Goal: Task Accomplishment & Management: Use online tool/utility

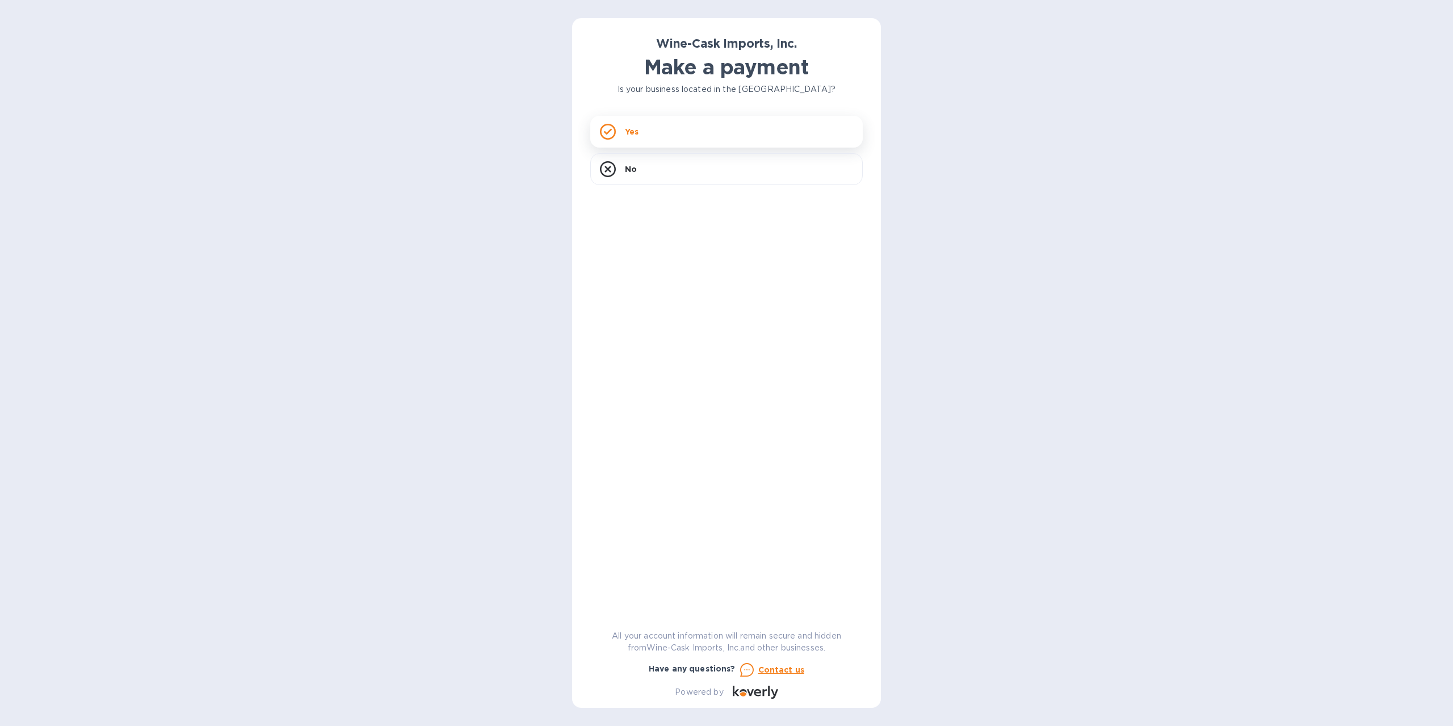
click at [679, 135] on div "Yes" at bounding box center [726, 132] width 272 height 32
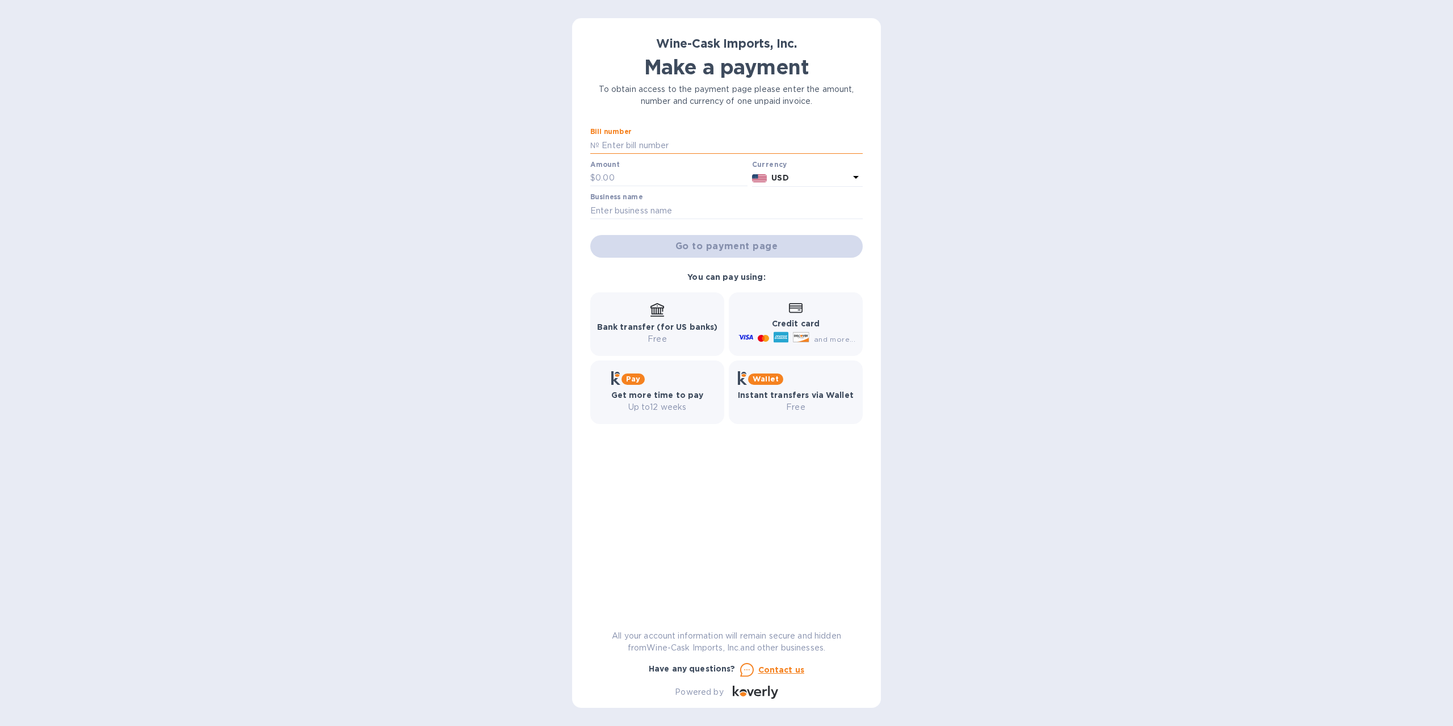
click at [671, 146] on input "text" at bounding box center [730, 145] width 263 height 17
type input "35230"
click at [649, 182] on input "text" at bounding box center [671, 178] width 152 height 17
type input "588.00"
click at [639, 211] on input "text" at bounding box center [726, 210] width 272 height 17
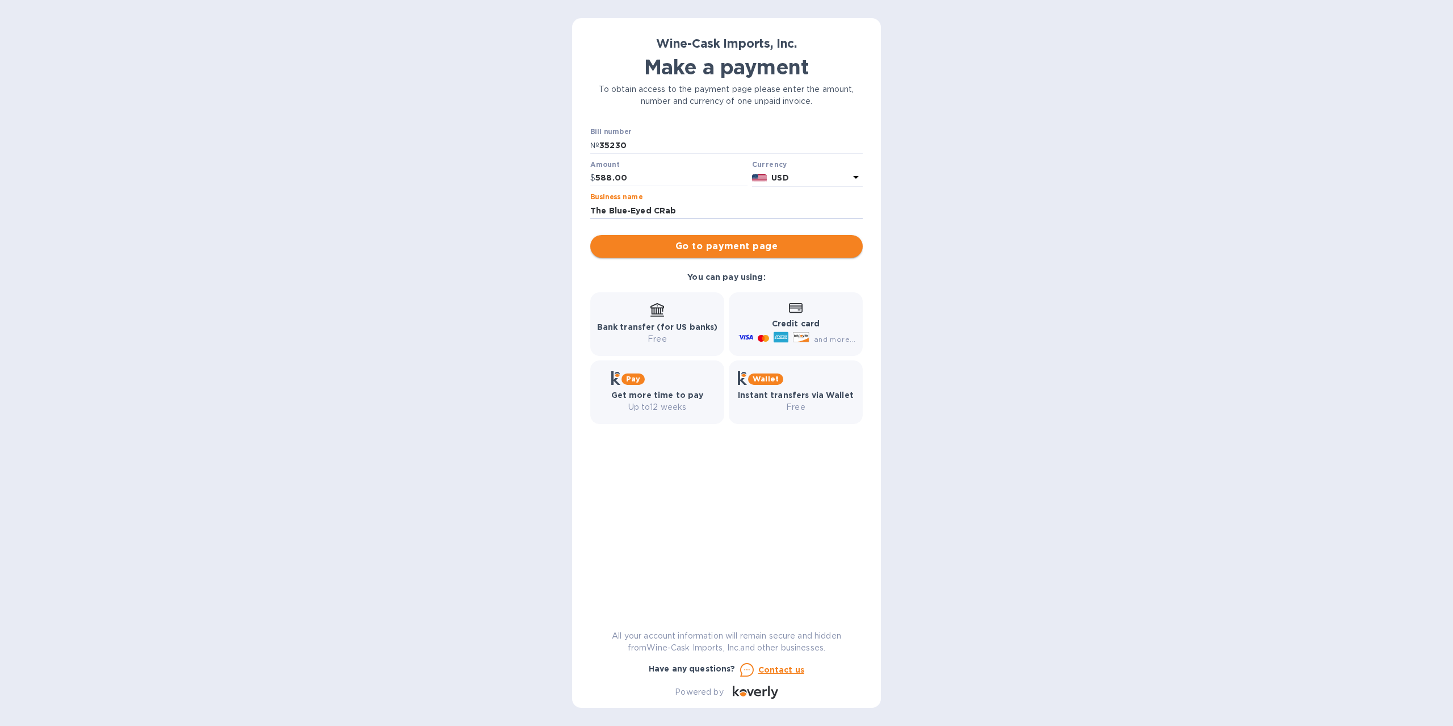
type input "The Blue-Eyed CRab"
click at [748, 241] on span "Go to payment page" at bounding box center [726, 247] width 254 height 14
